Goal: Task Accomplishment & Management: Manage account settings

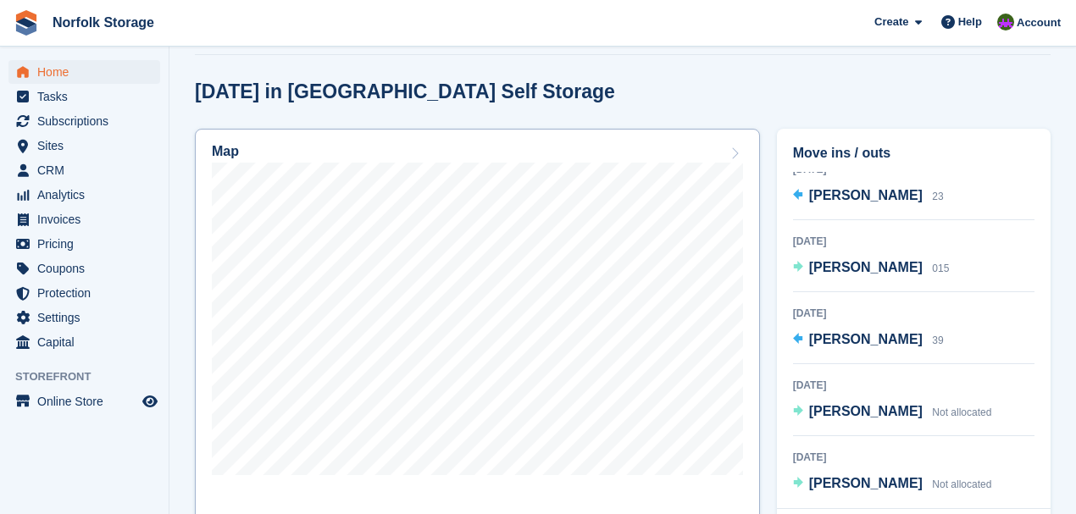
scroll to position [564, 0]
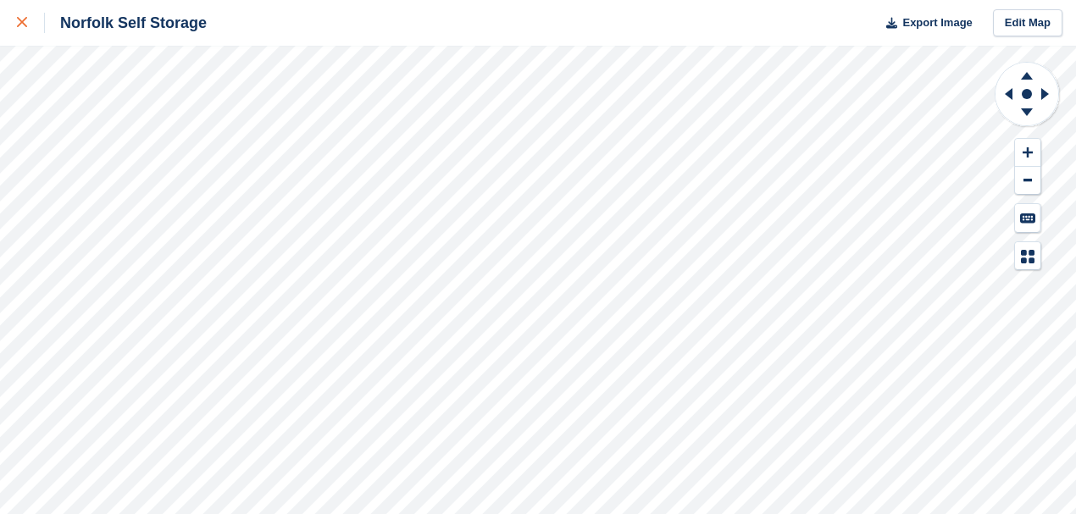
click at [25, 20] on icon at bounding box center [22, 22] width 10 height 10
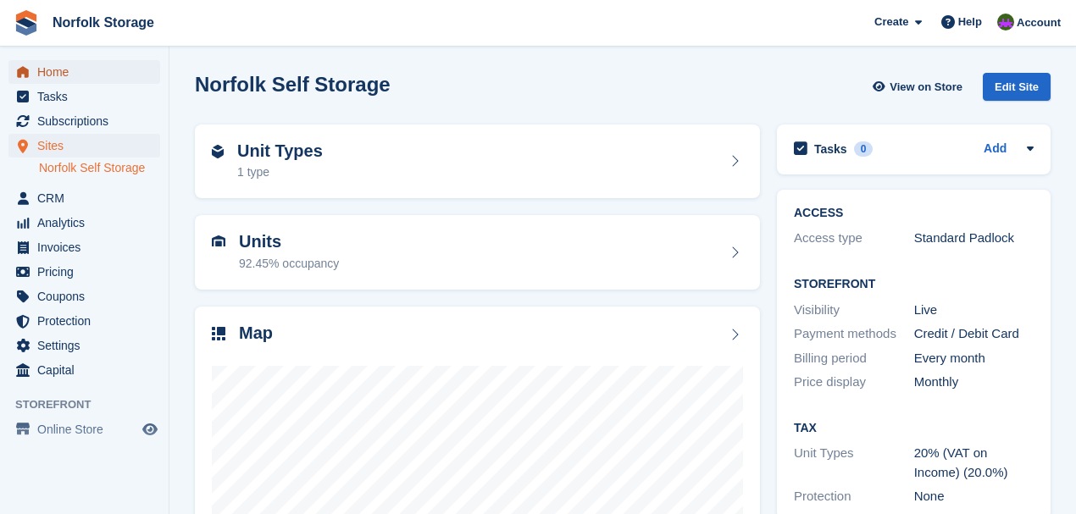
click at [41, 64] on span "Home" at bounding box center [88, 72] width 102 height 24
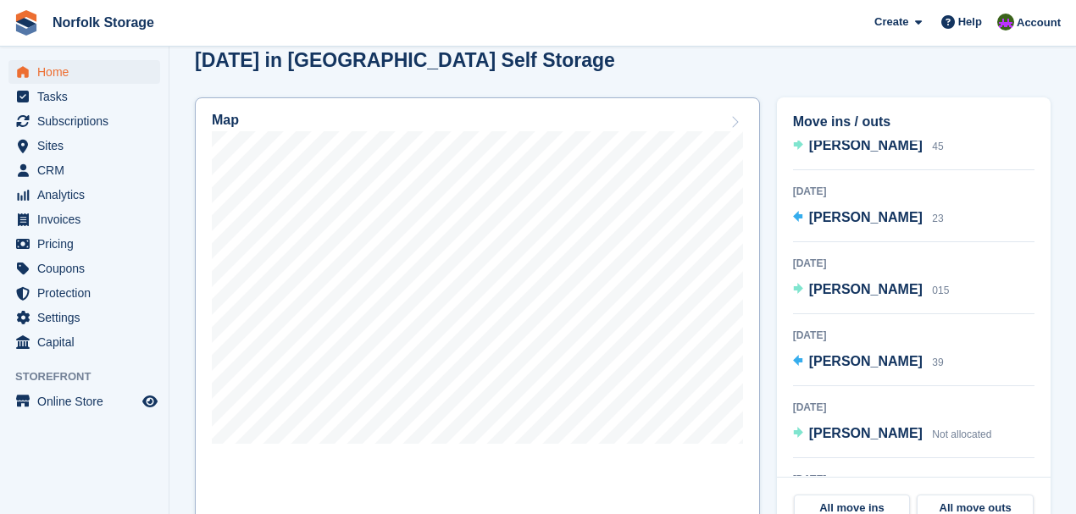
scroll to position [452, 0]
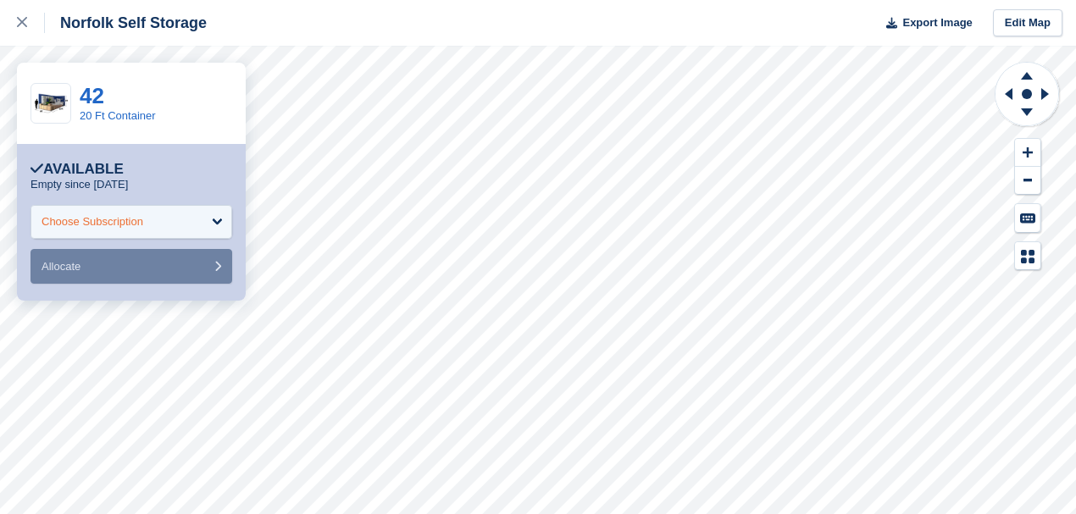
click at [187, 213] on div "Choose Subscription" at bounding box center [131, 222] width 202 height 34
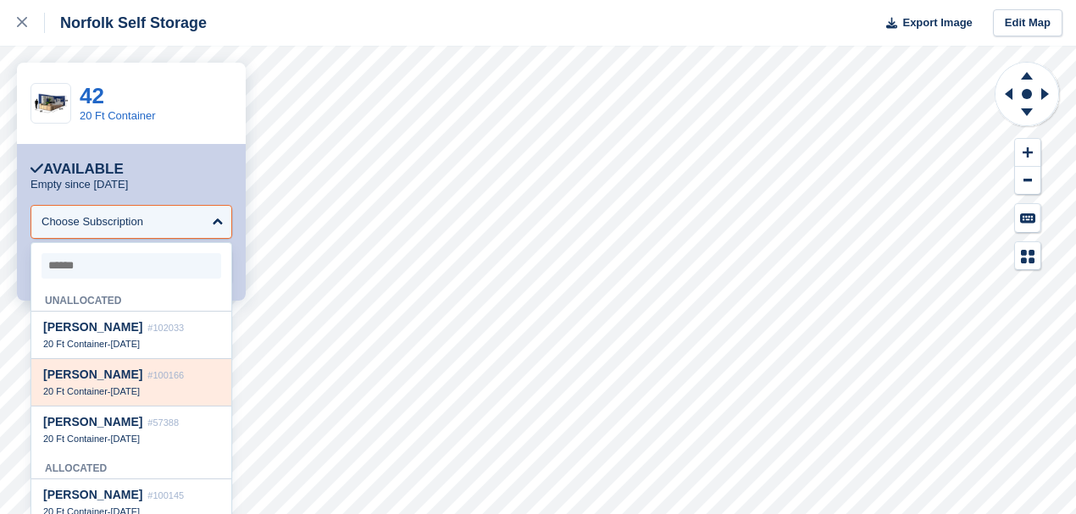
click at [147, 380] on span "#100166" at bounding box center [165, 375] width 36 height 10
select select "******"
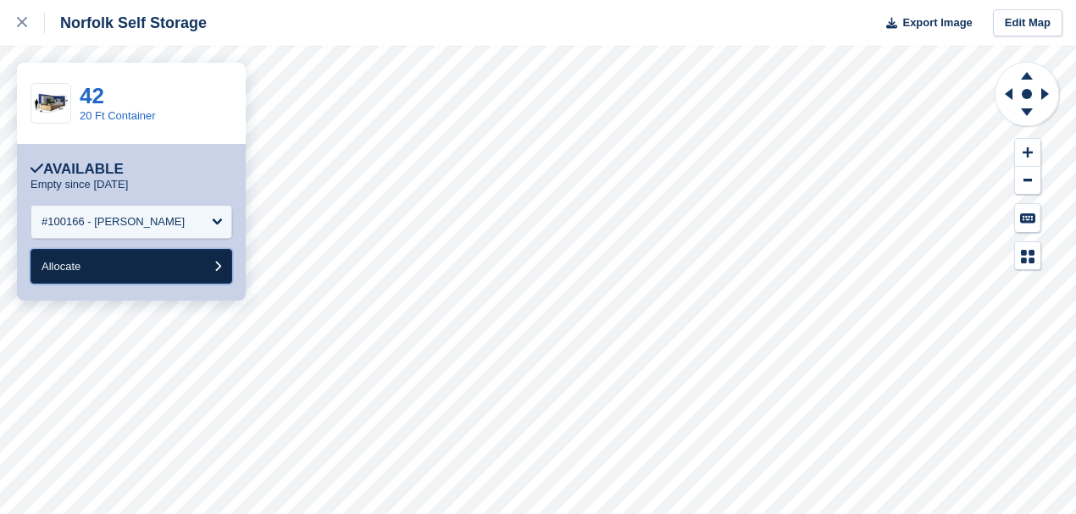
click at [103, 269] on button "Allocate" at bounding box center [131, 266] width 202 height 35
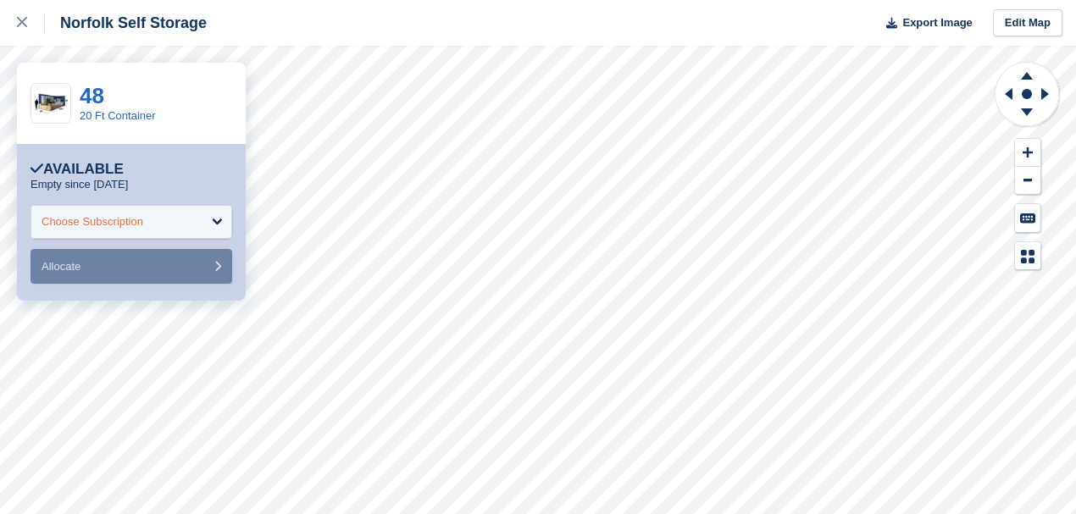
click at [112, 230] on div "Choose Subscription" at bounding box center [131, 222] width 202 height 34
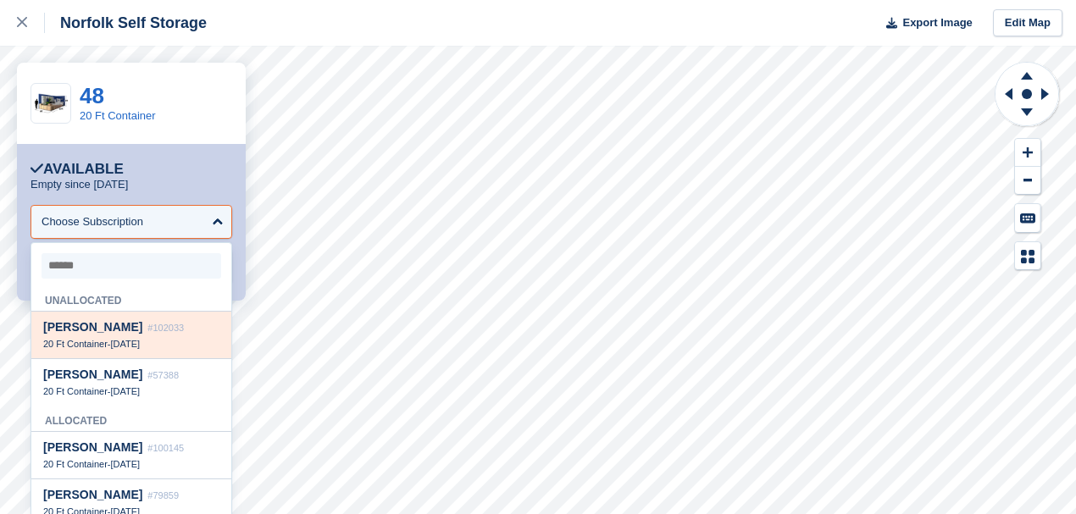
click at [141, 346] on div "20 Ft Container - 3 Sep" at bounding box center [131, 344] width 176 height 12
select select "******"
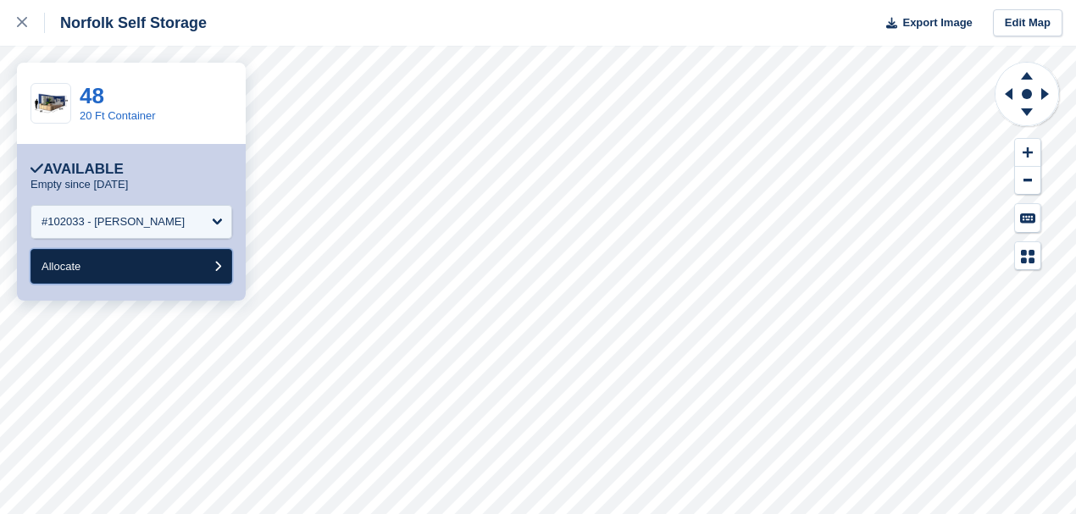
click at [98, 276] on button "Allocate" at bounding box center [131, 266] width 202 height 35
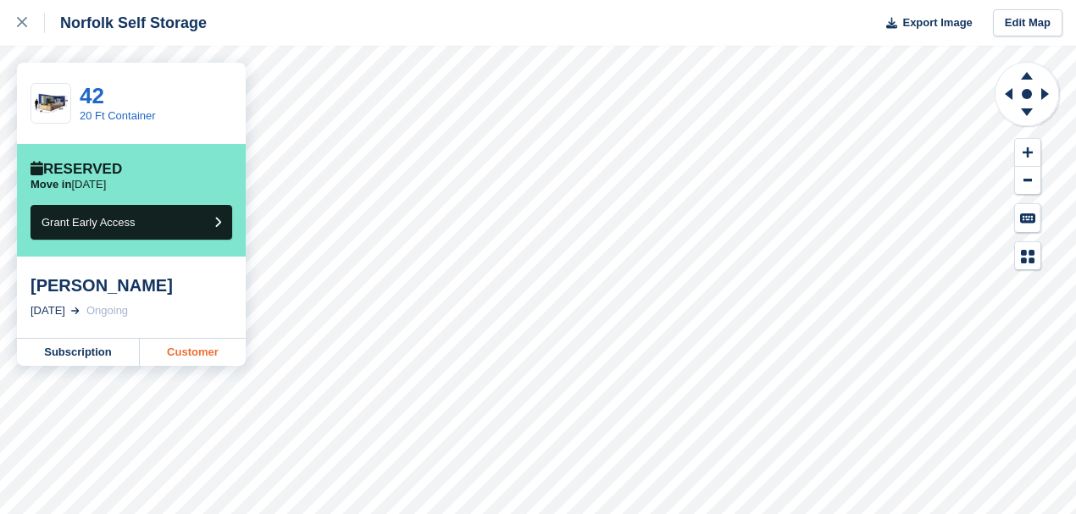
click at [189, 346] on link "Customer" at bounding box center [193, 352] width 106 height 27
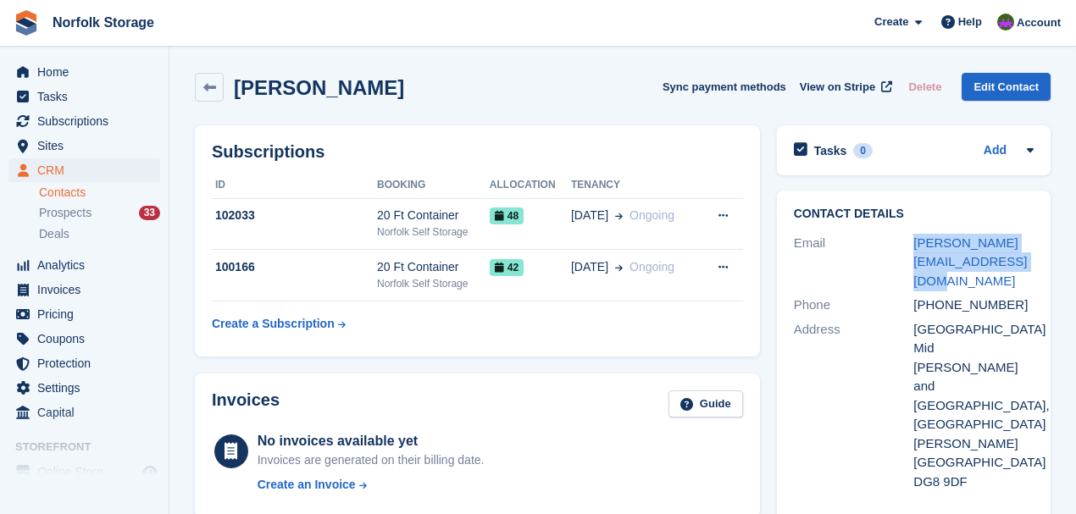
drag, startPoint x: 1001, startPoint y: 265, endPoint x: 908, endPoint y: 244, distance: 95.6
click at [908, 244] on div "Email [PERSON_NAME][EMAIL_ADDRESS][DOMAIN_NAME]" at bounding box center [914, 262] width 240 height 63
copy div "[PERSON_NAME][EMAIL_ADDRESS][DOMAIN_NAME]"
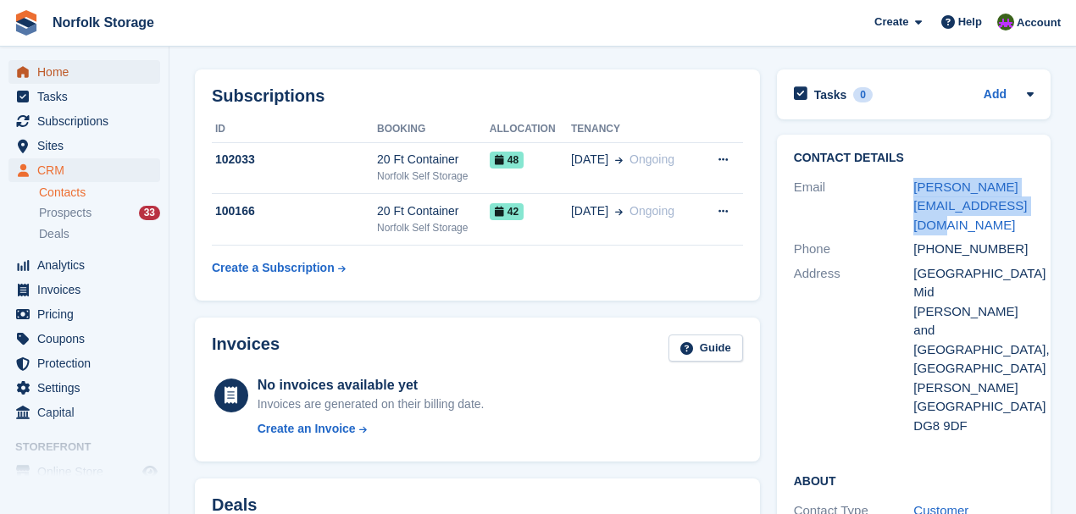
click at [53, 79] on span "Home" at bounding box center [88, 72] width 102 height 24
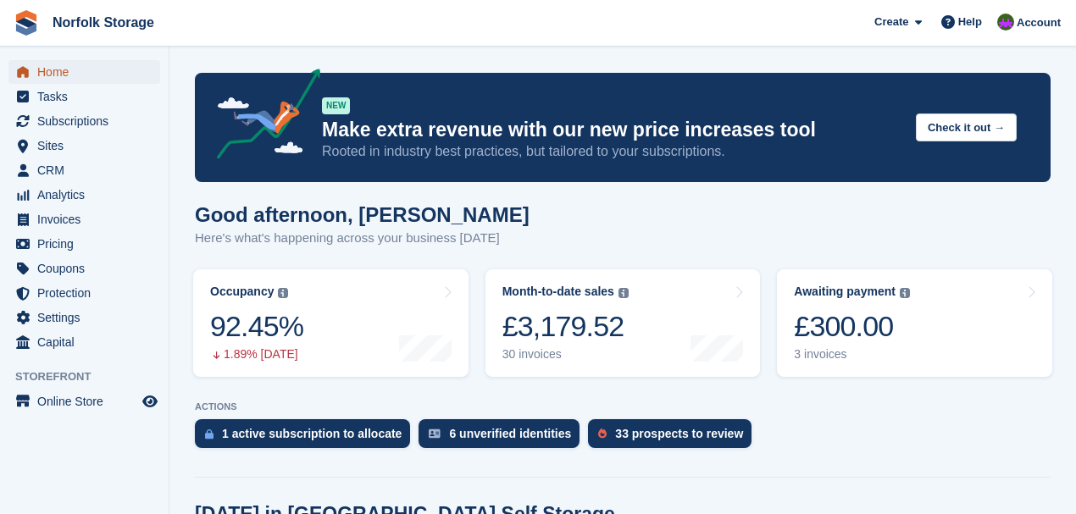
click at [46, 80] on span "Home" at bounding box center [88, 72] width 102 height 24
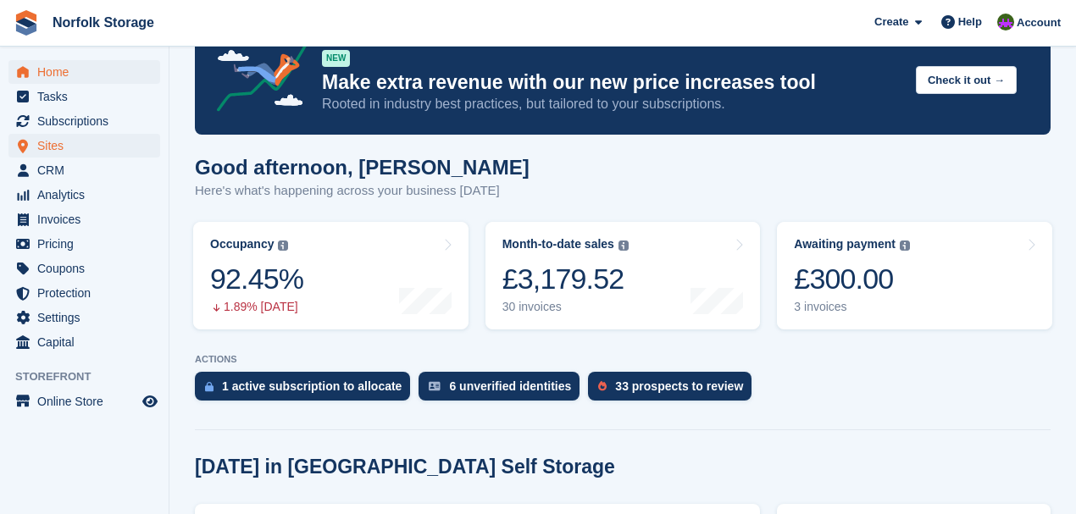
scroll to position [113, 0]
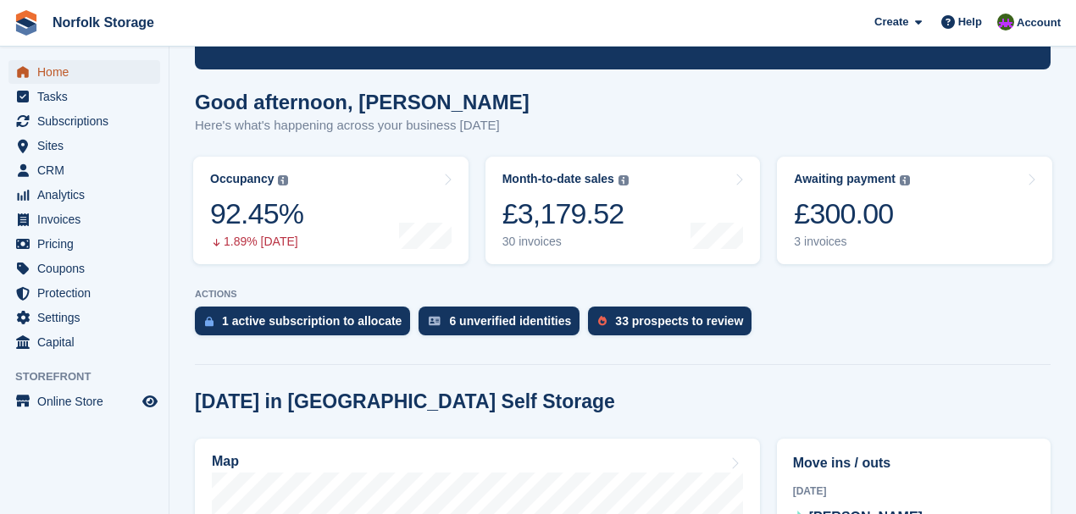
click at [58, 69] on span "Home" at bounding box center [88, 72] width 102 height 24
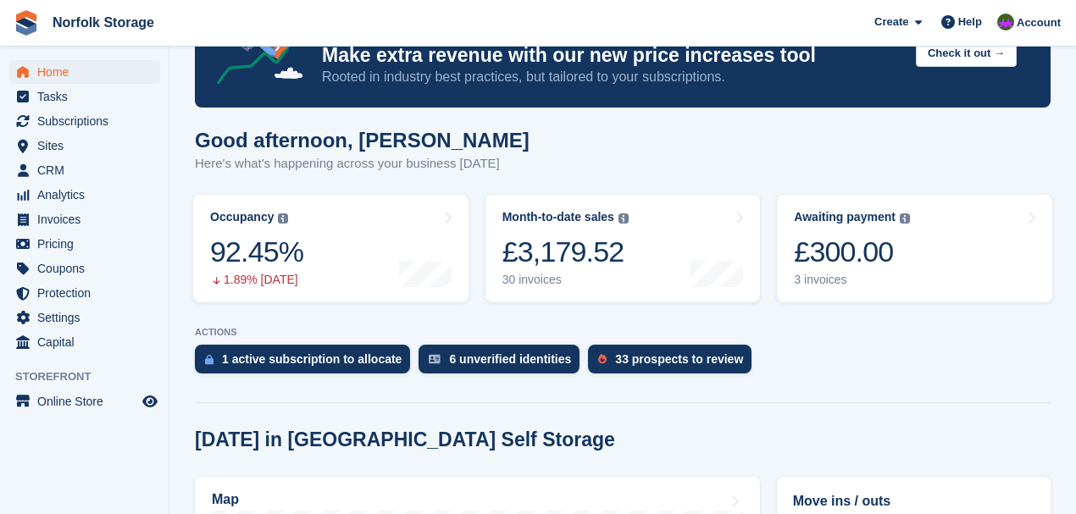
scroll to position [0, 0]
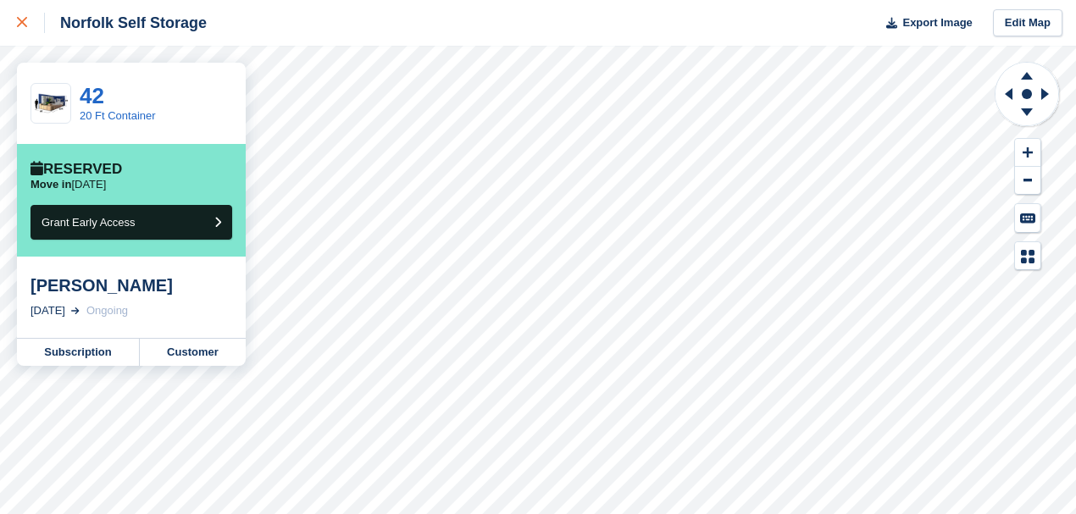
click at [12, 21] on link at bounding box center [22, 23] width 45 height 46
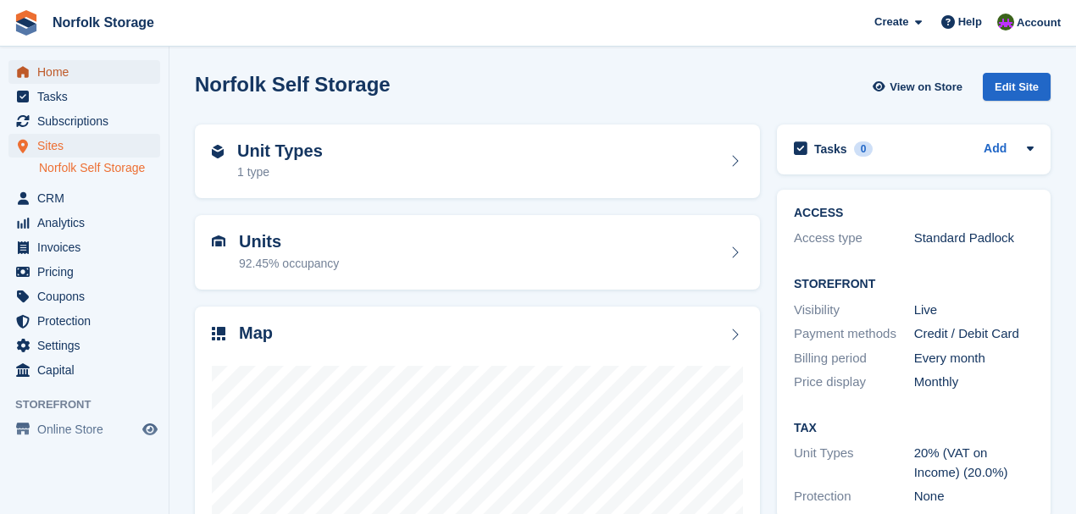
click at [49, 75] on span "Home" at bounding box center [88, 72] width 102 height 24
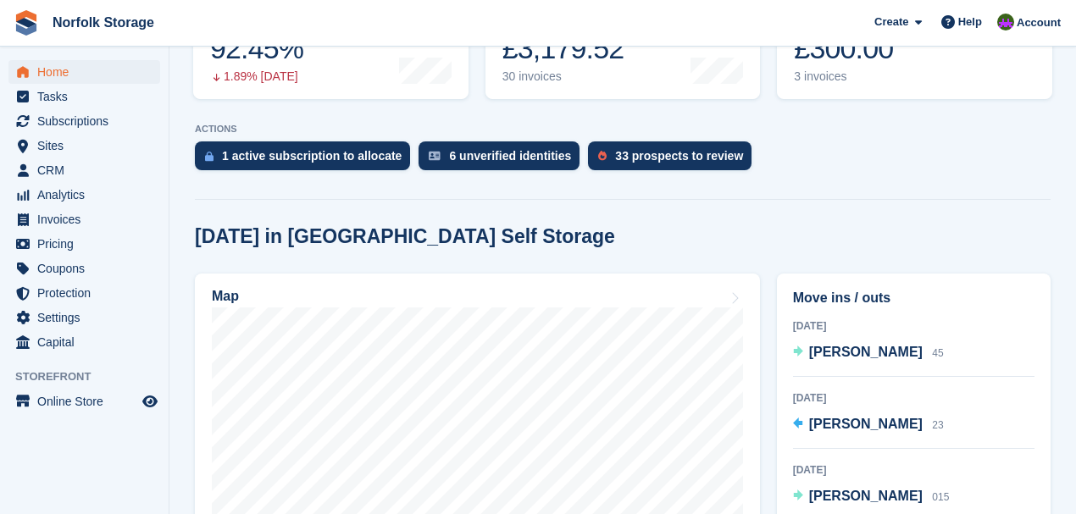
scroll to position [452, 0]
